Goal: Information Seeking & Learning: Learn about a topic

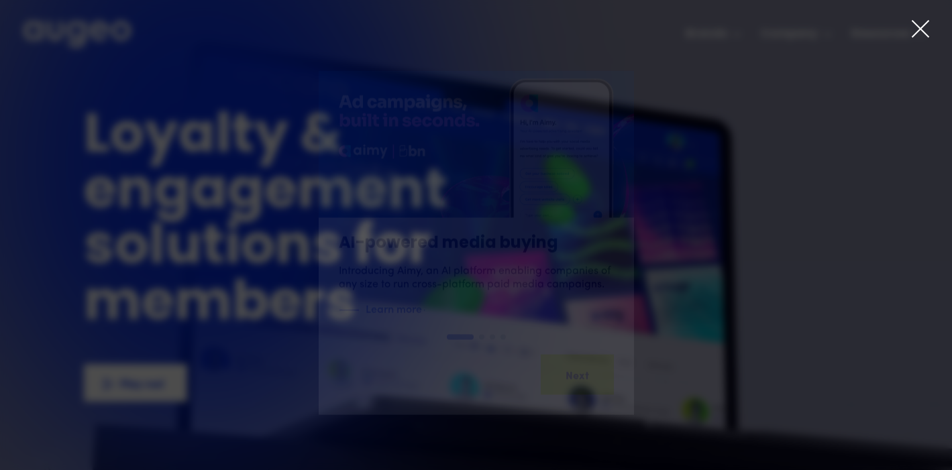
click at [919, 26] on icon at bounding box center [920, 29] width 20 height 20
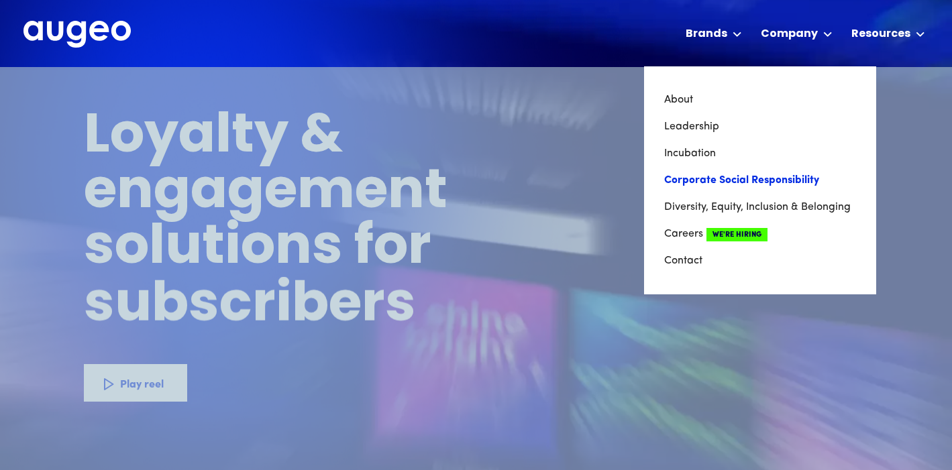
click at [716, 180] on link "Corporate Social Responsibility" at bounding box center [760, 180] width 192 height 27
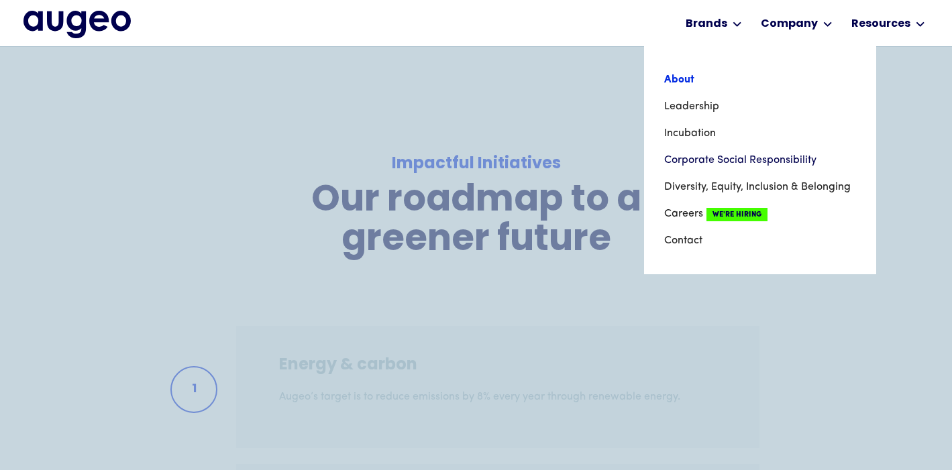
scroll to position [1574, 0]
click at [727, 82] on link "About" at bounding box center [760, 79] width 192 height 27
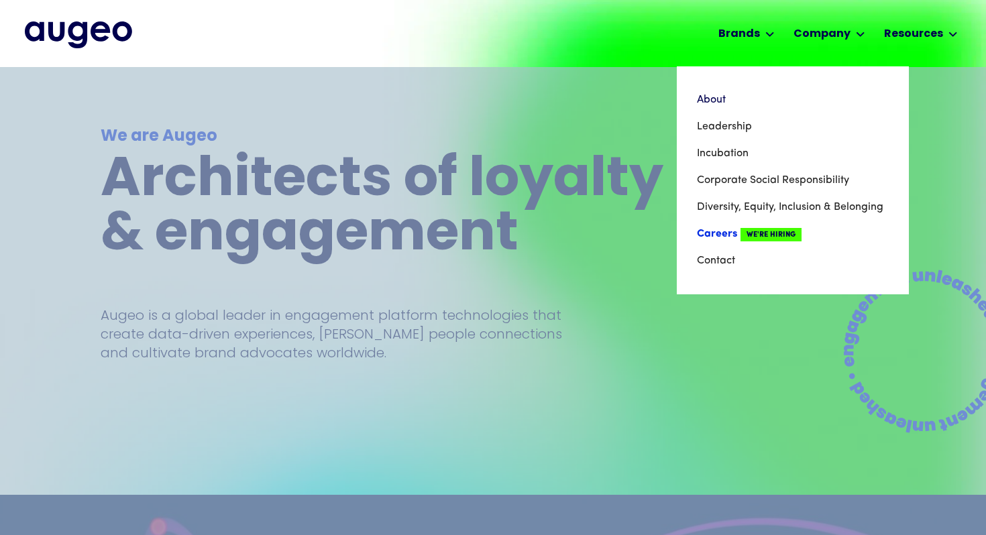
click at [755, 236] on span "We're Hiring" at bounding box center [771, 234] width 61 height 13
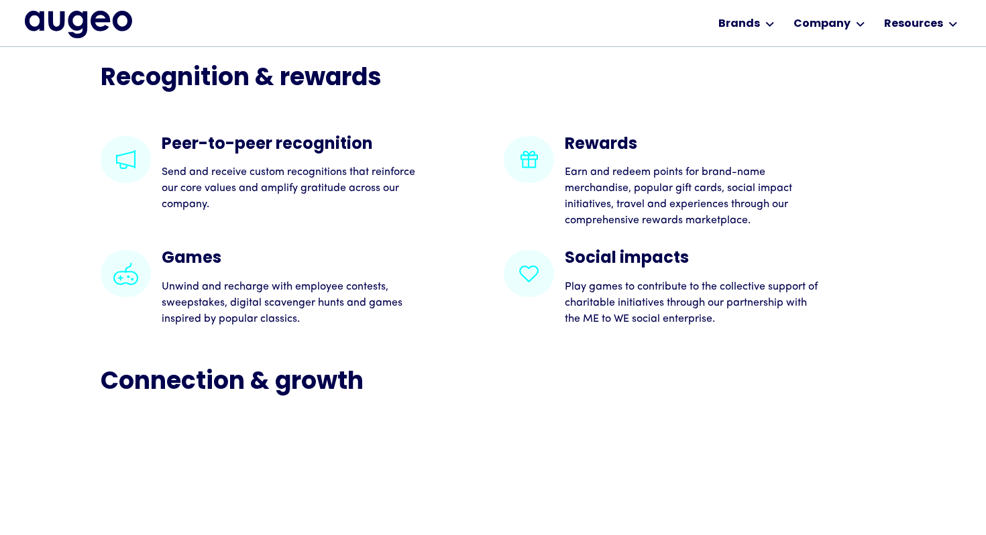
scroll to position [2513, 0]
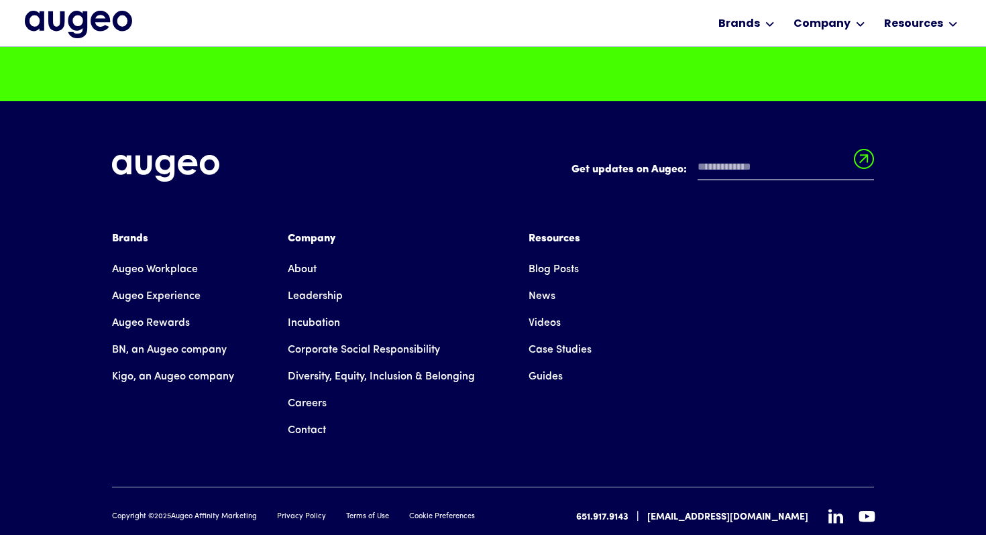
click at [330, 300] on link "Leadership" at bounding box center [315, 296] width 55 height 27
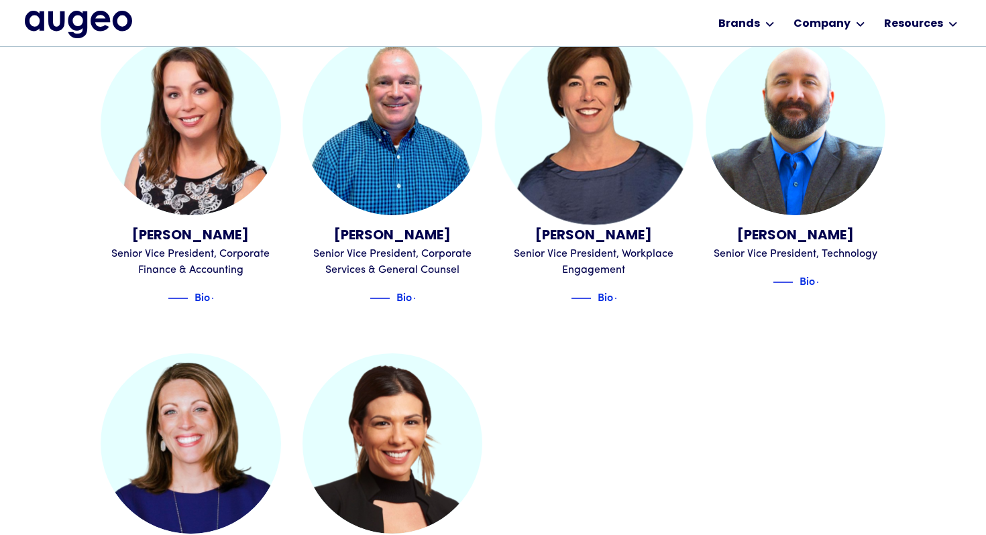
scroll to position [1411, 0]
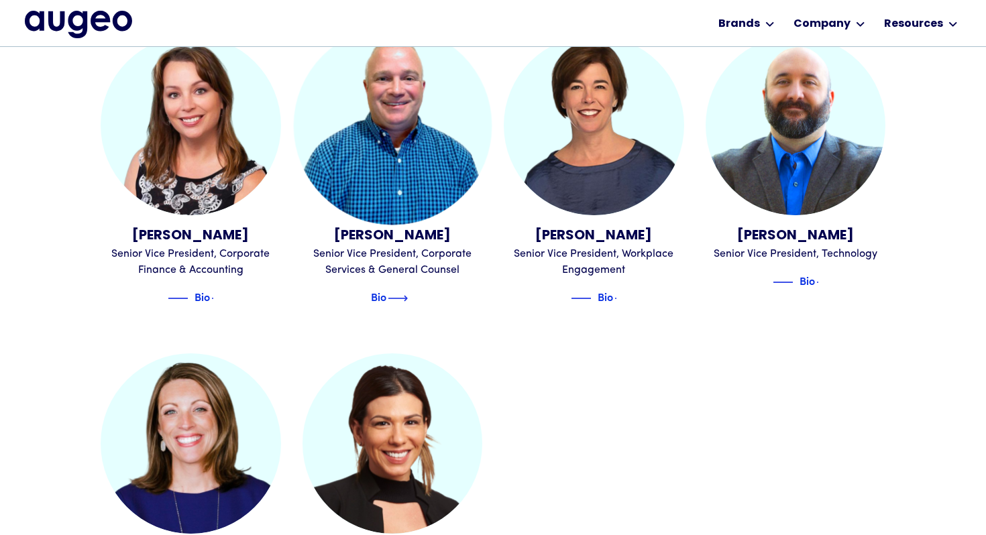
click at [408, 290] on img at bounding box center [398, 298] width 20 height 16
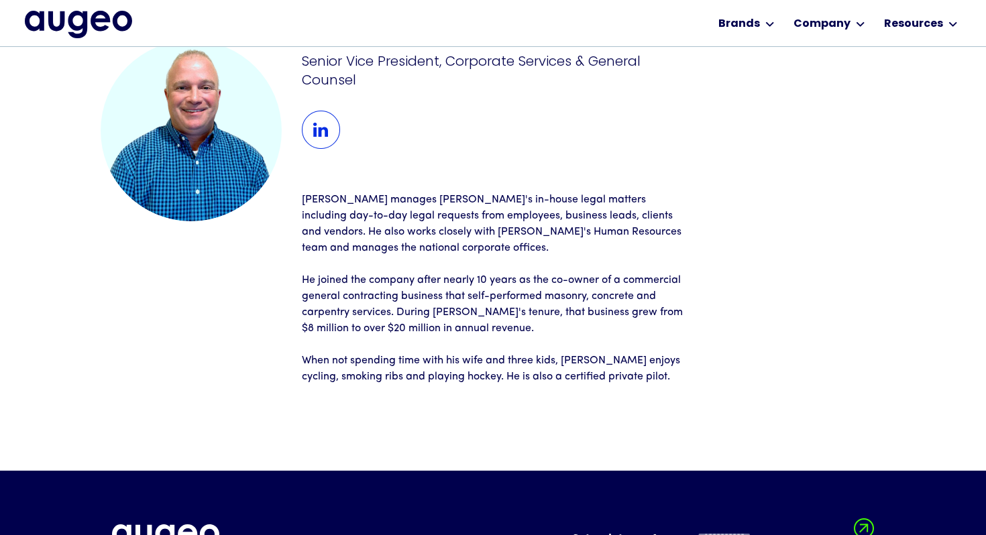
scroll to position [96, 0]
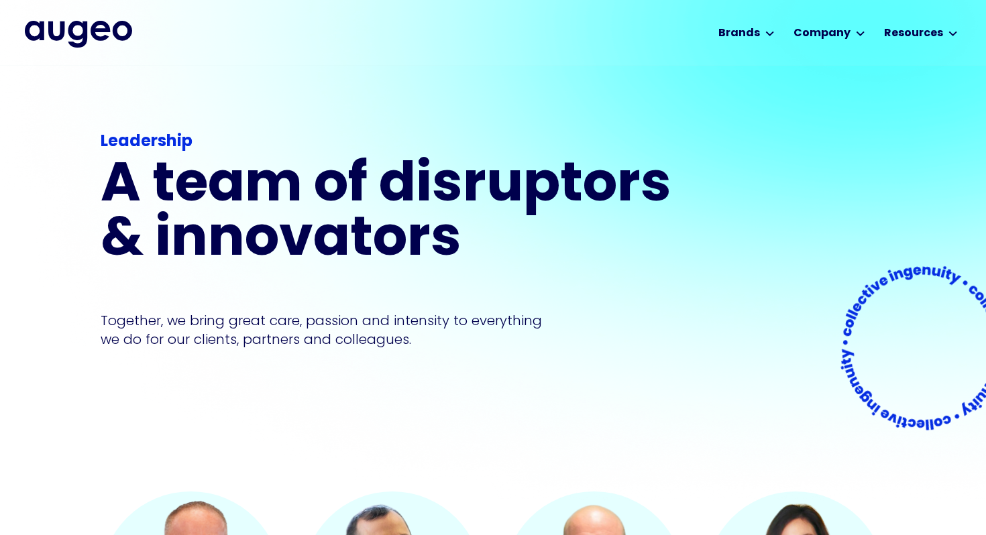
click at [108, 29] on img "home" at bounding box center [78, 34] width 107 height 27
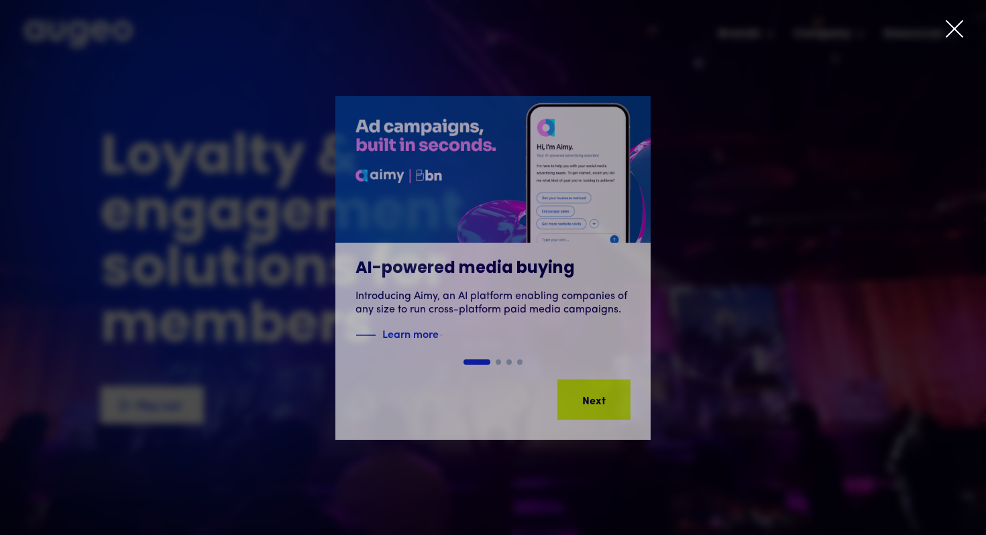
click at [957, 28] on icon at bounding box center [955, 29] width 20 height 20
